Goal: Information Seeking & Learning: Learn about a topic

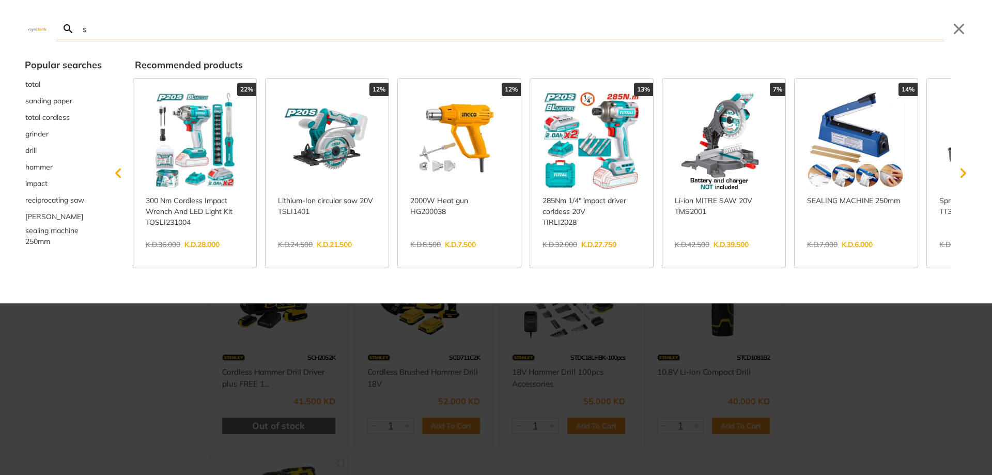
type input "st"
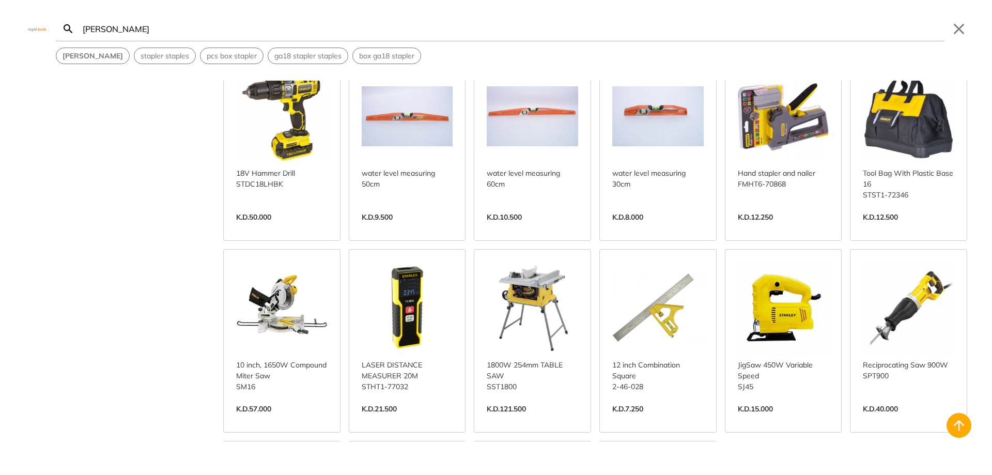
scroll to position [827, 0]
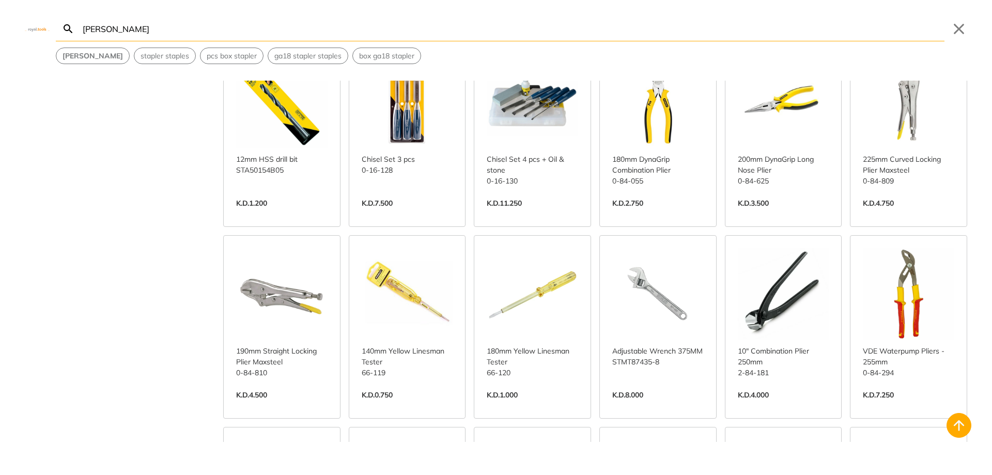
scroll to position [1447, 0]
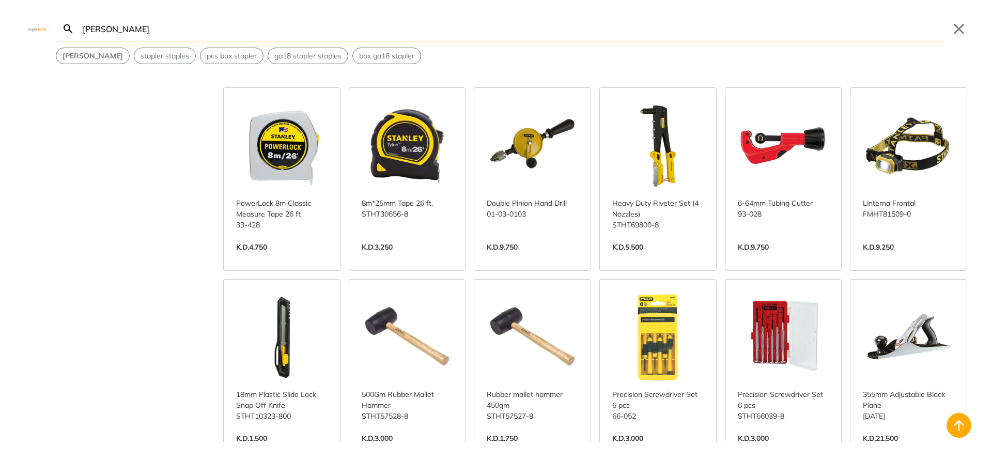
scroll to position [1913, 0]
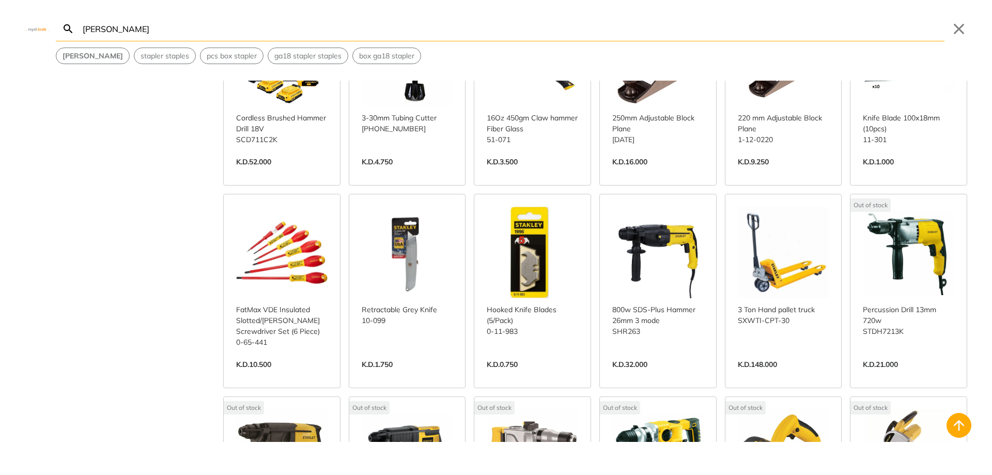
scroll to position [2636, 0]
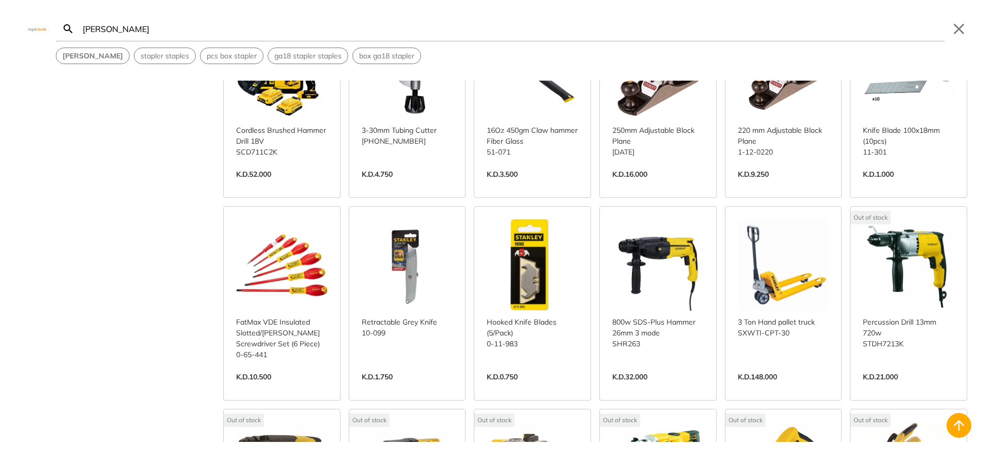
scroll to position [2592, 0]
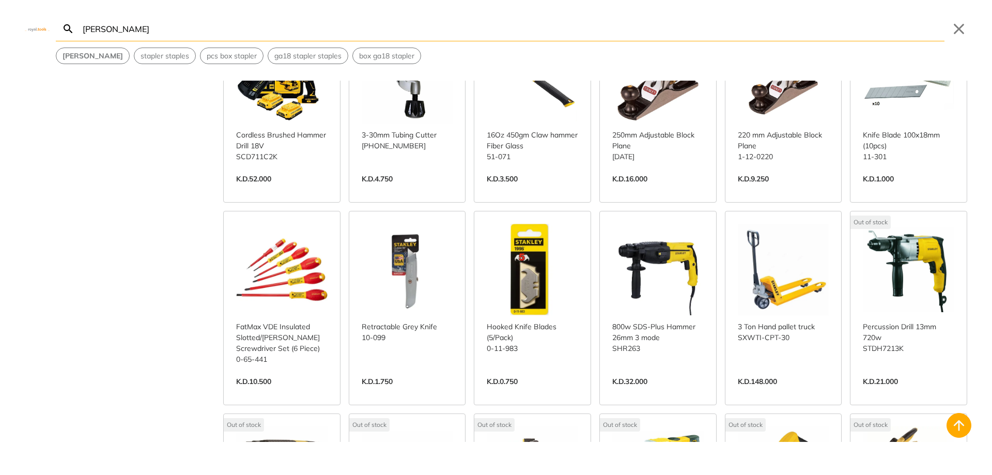
type input "[PERSON_NAME]"
click at [269, 392] on link "View more →" at bounding box center [281, 392] width 91 height 0
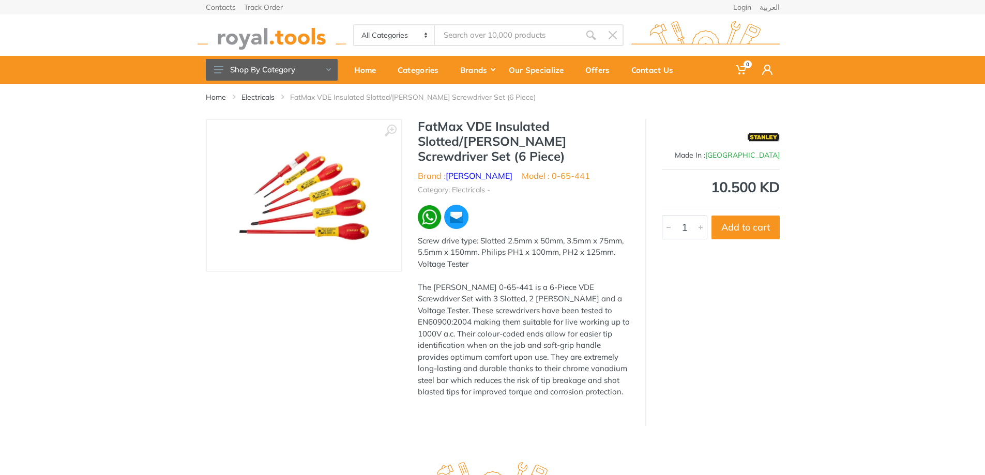
click at [354, 213] on img at bounding box center [304, 195] width 130 height 130
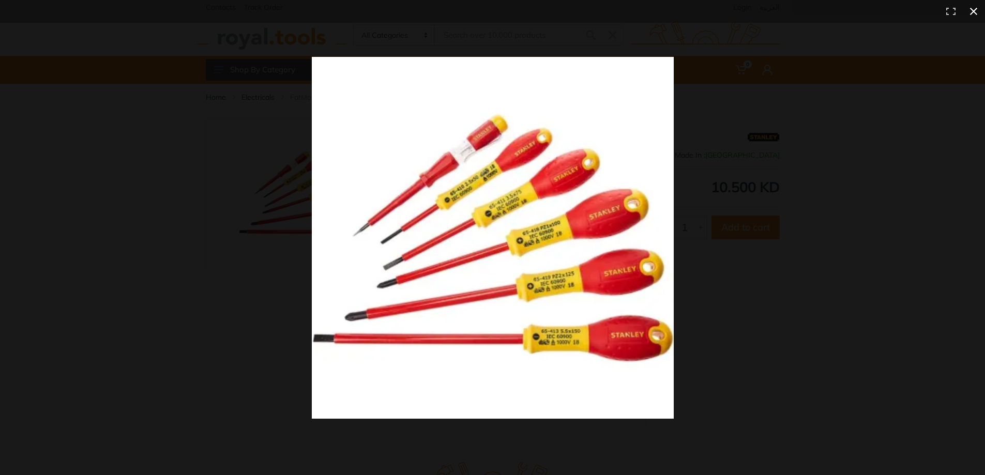
click at [918, 162] on div at bounding box center [727, 257] width 830 height 400
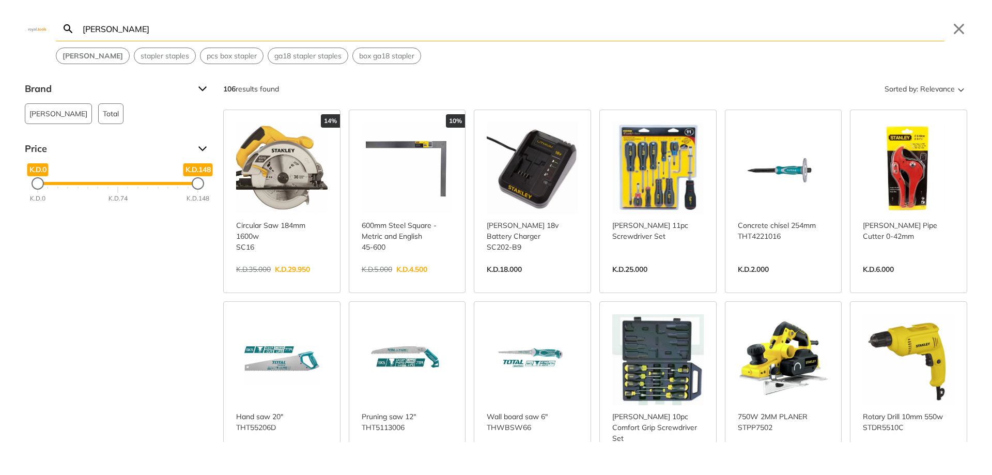
click at [149, 35] on input "[PERSON_NAME]" at bounding box center [513, 29] width 864 height 24
click at [654, 16] on div "[PERSON_NAME] Search [PERSON_NAME] Submit Close [PERSON_NAME] [PERSON_NAME] pcs…" at bounding box center [496, 32] width 992 height 64
drag, startPoint x: 138, startPoint y: 30, endPoint x: -52, endPoint y: 29, distance: 189.7
click at [0, 29] on html "0" at bounding box center [496, 237] width 992 height 475
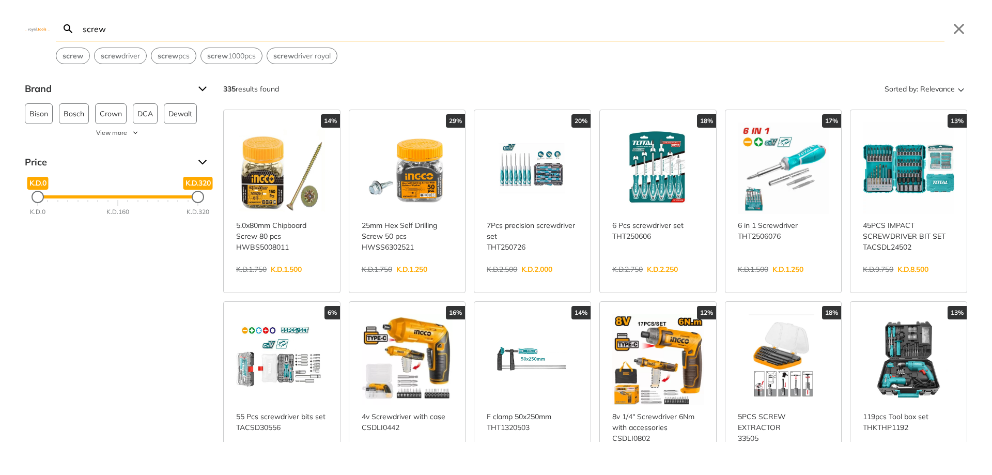
type input "screwd"
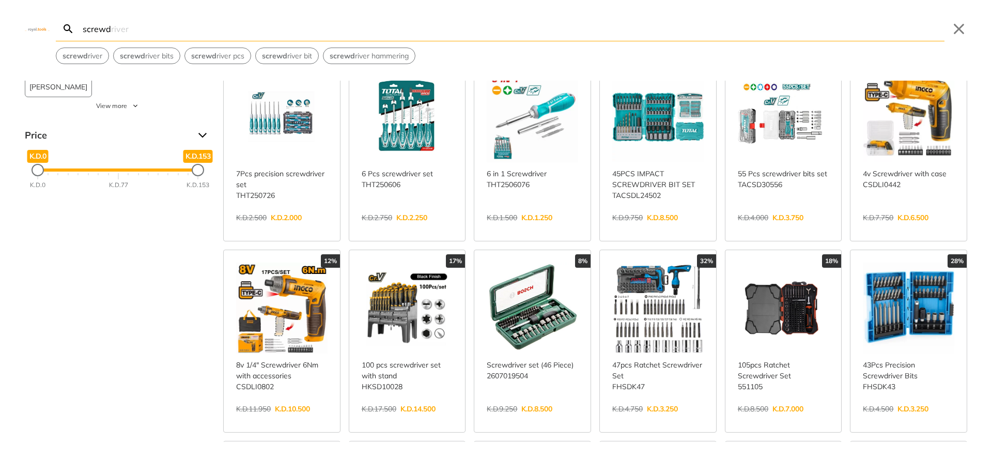
scroll to position [155, 0]
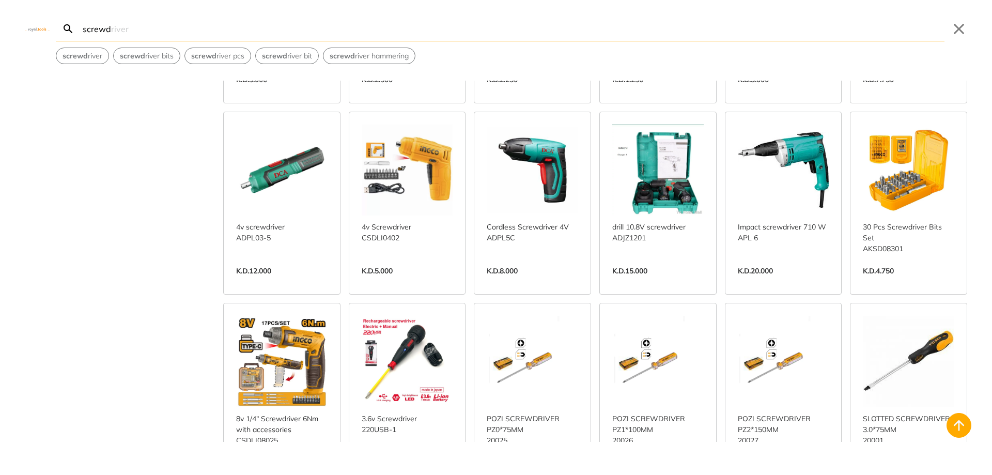
scroll to position [1344, 0]
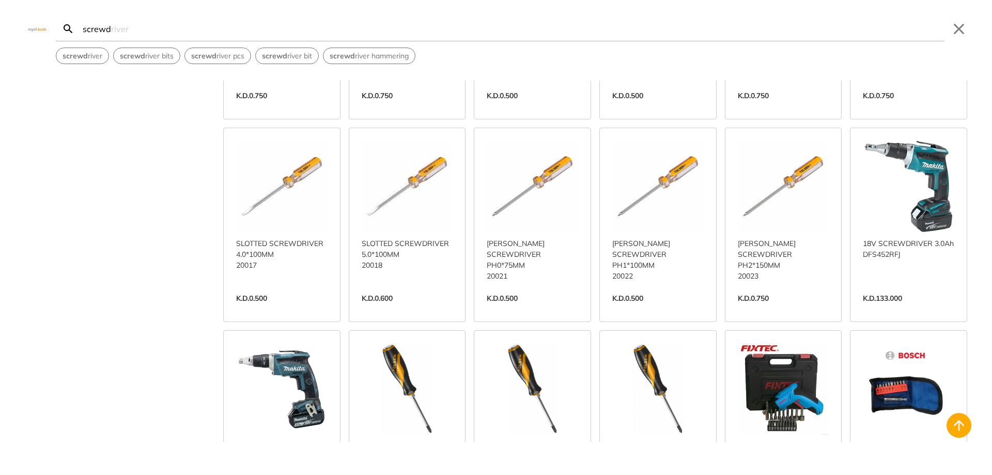
scroll to position [2119, 0]
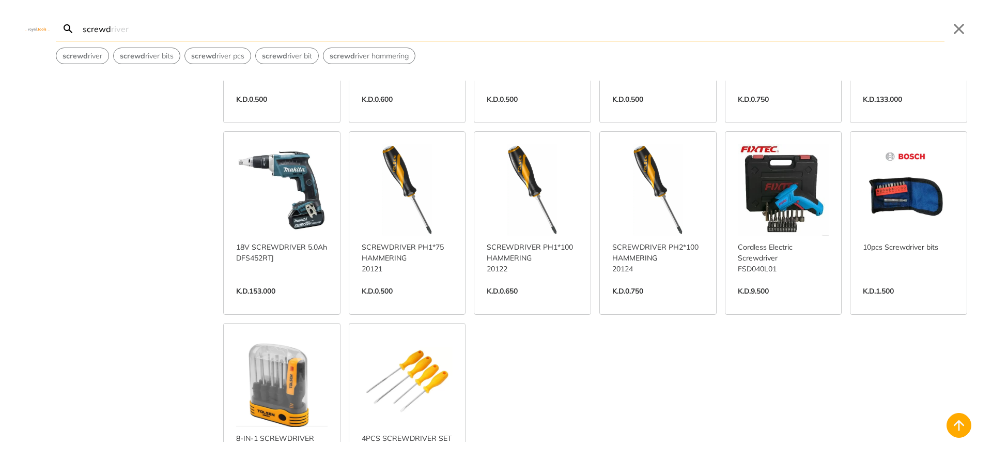
scroll to position [2326, 0]
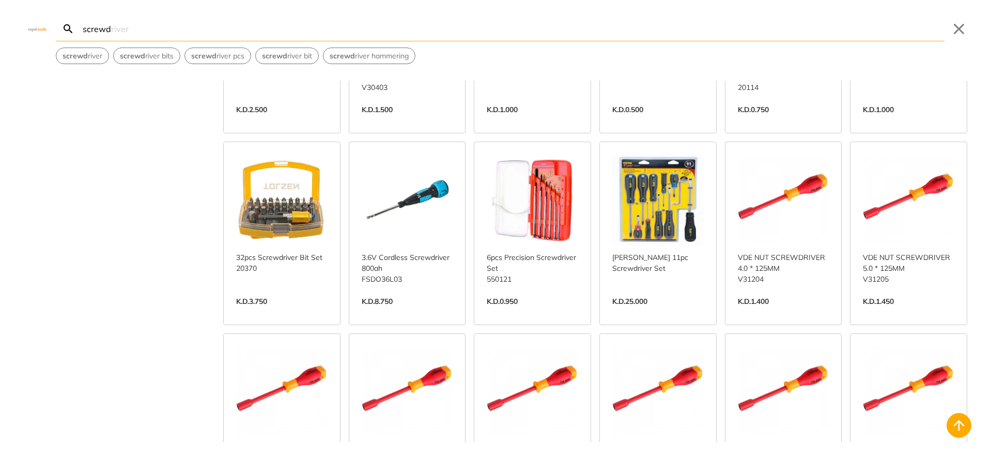
scroll to position [3308, 0]
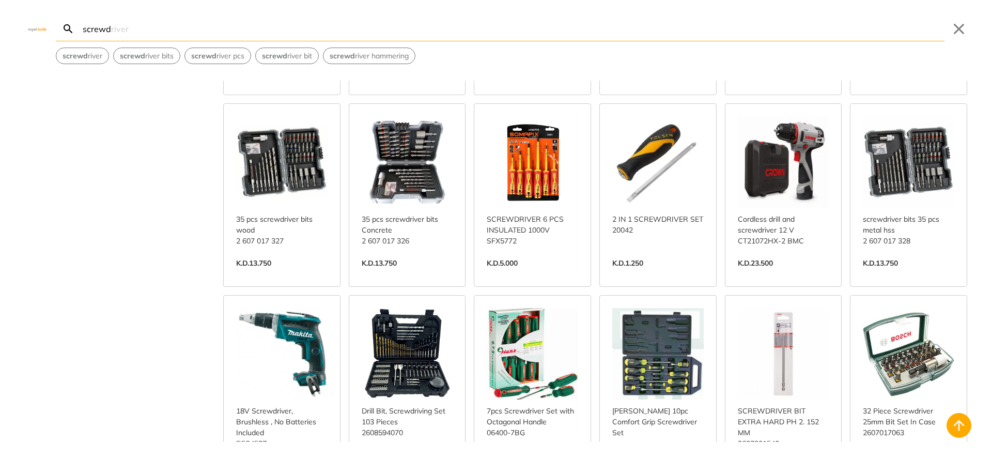
scroll to position [3929, 0]
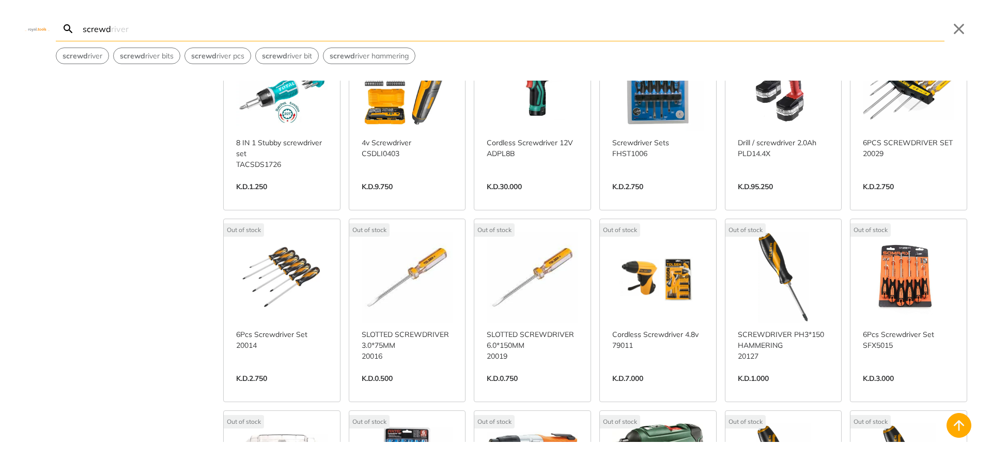
scroll to position [4601, 0]
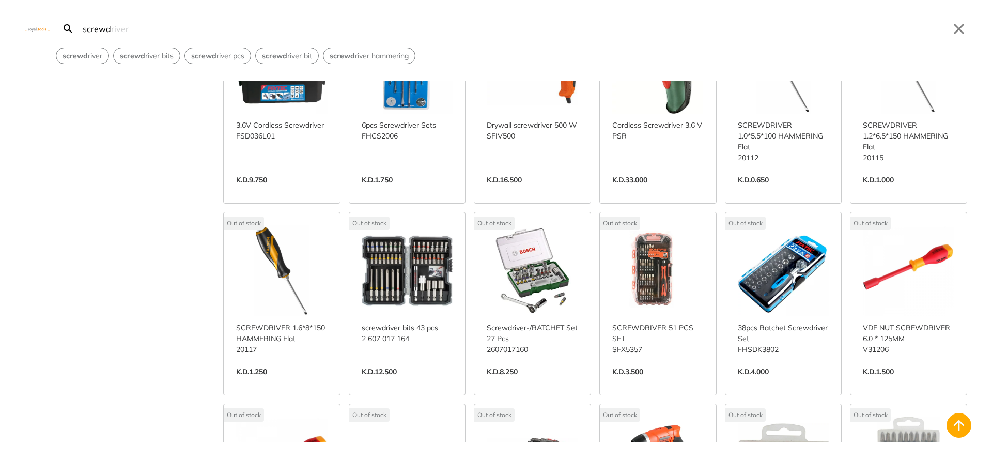
scroll to position [4962, 0]
